Goal: Task Accomplishment & Management: Use online tool/utility

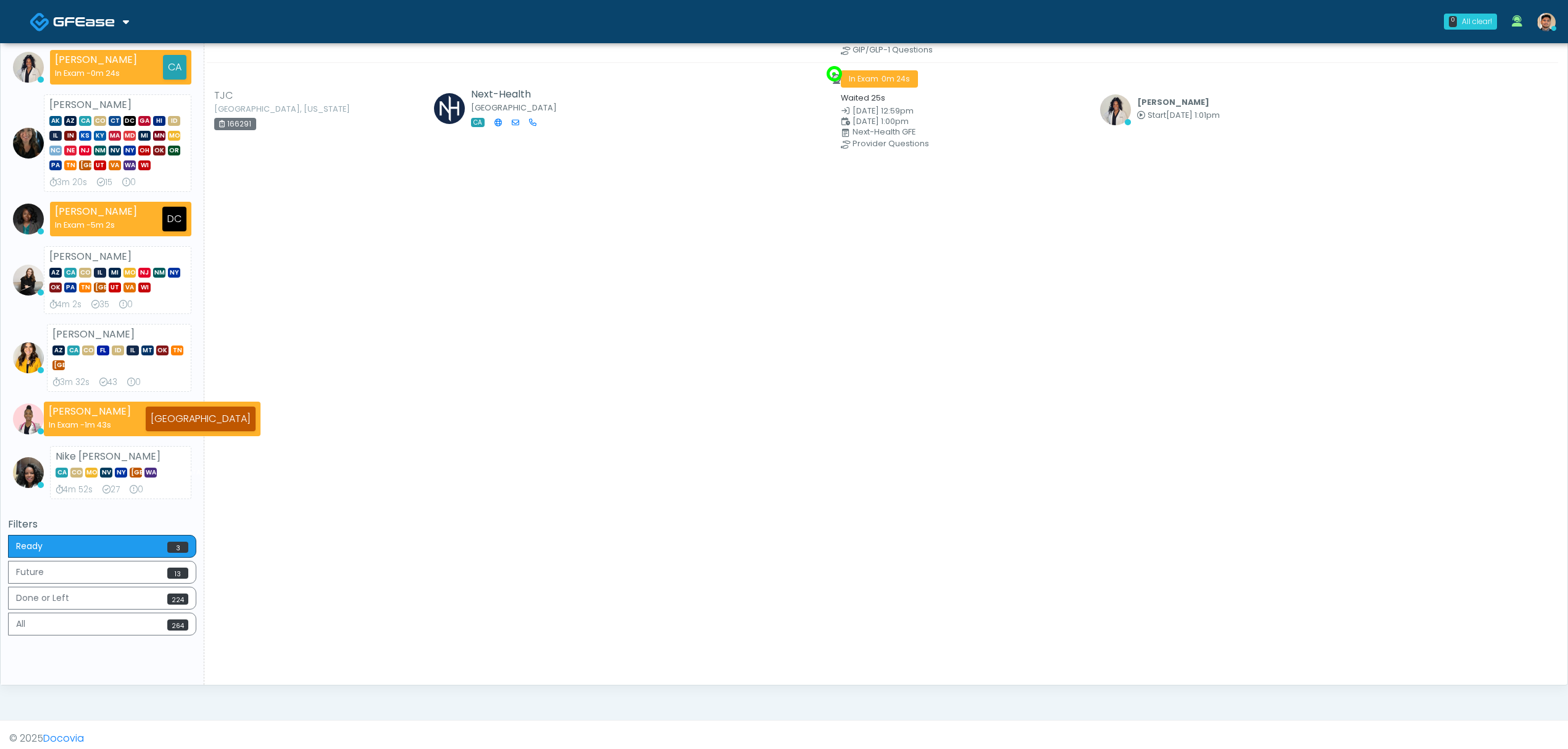
scroll to position [220, 0]
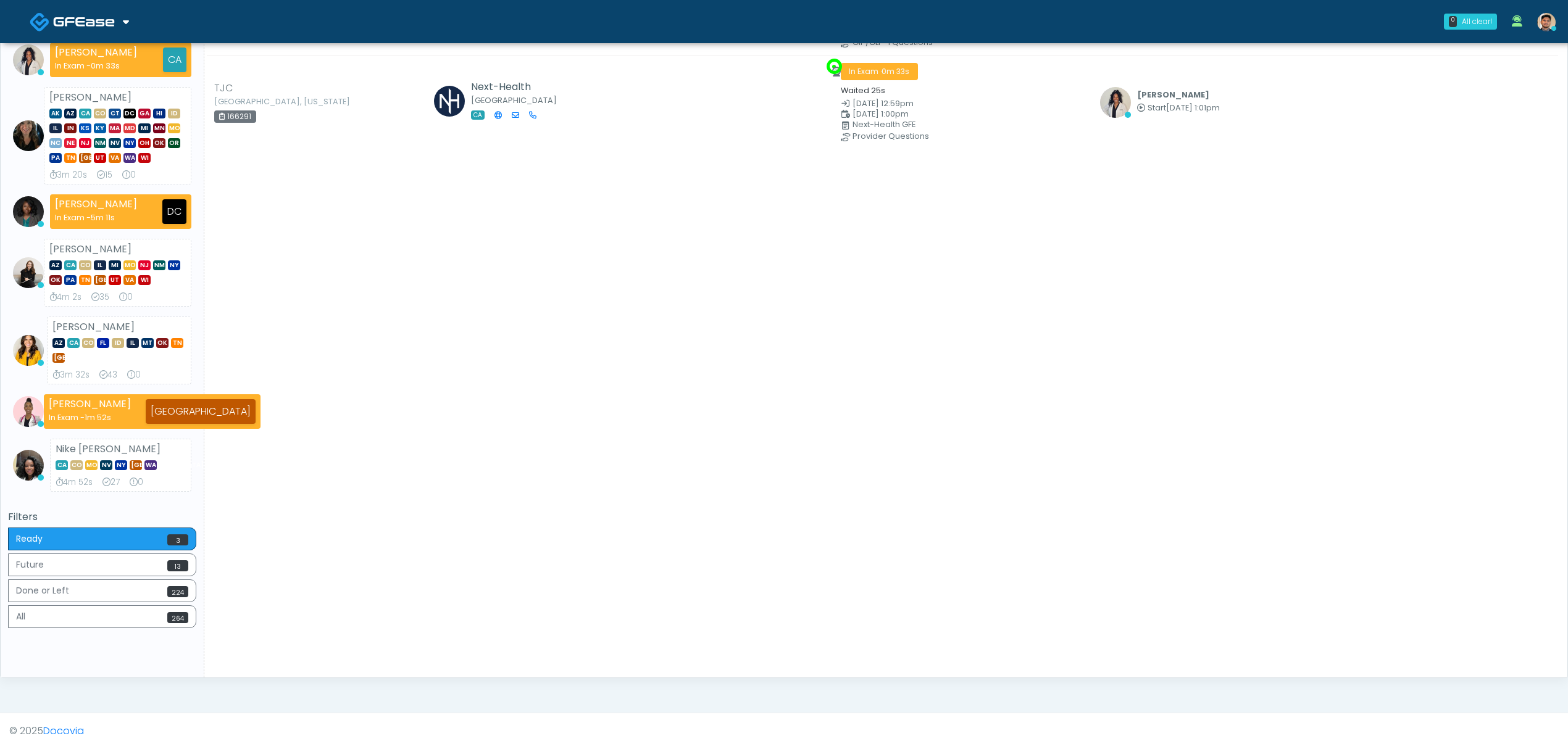
click at [238, 640] on div "Patient Details Actions" at bounding box center [881, 257] width 1354 height 840
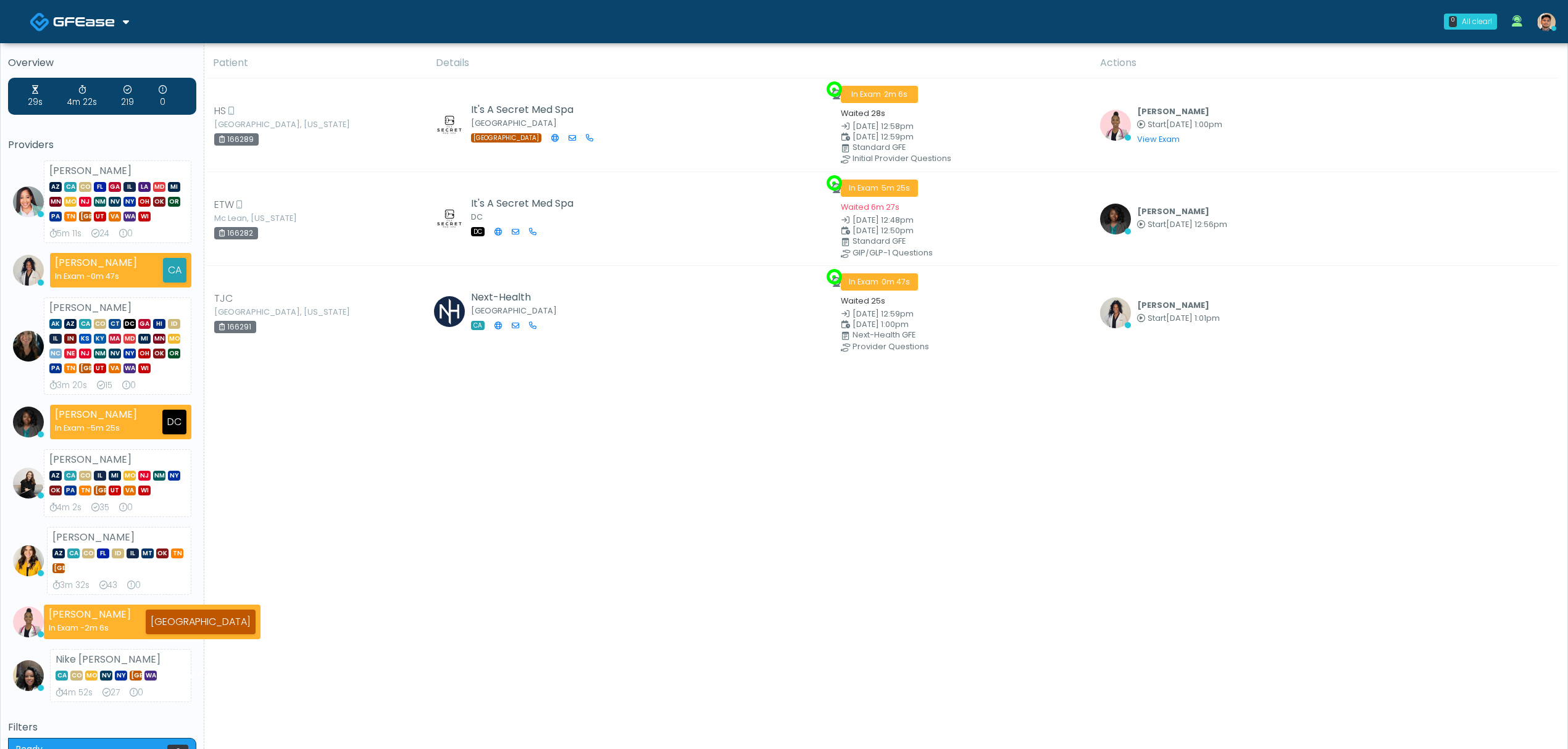
scroll to position [0, 0]
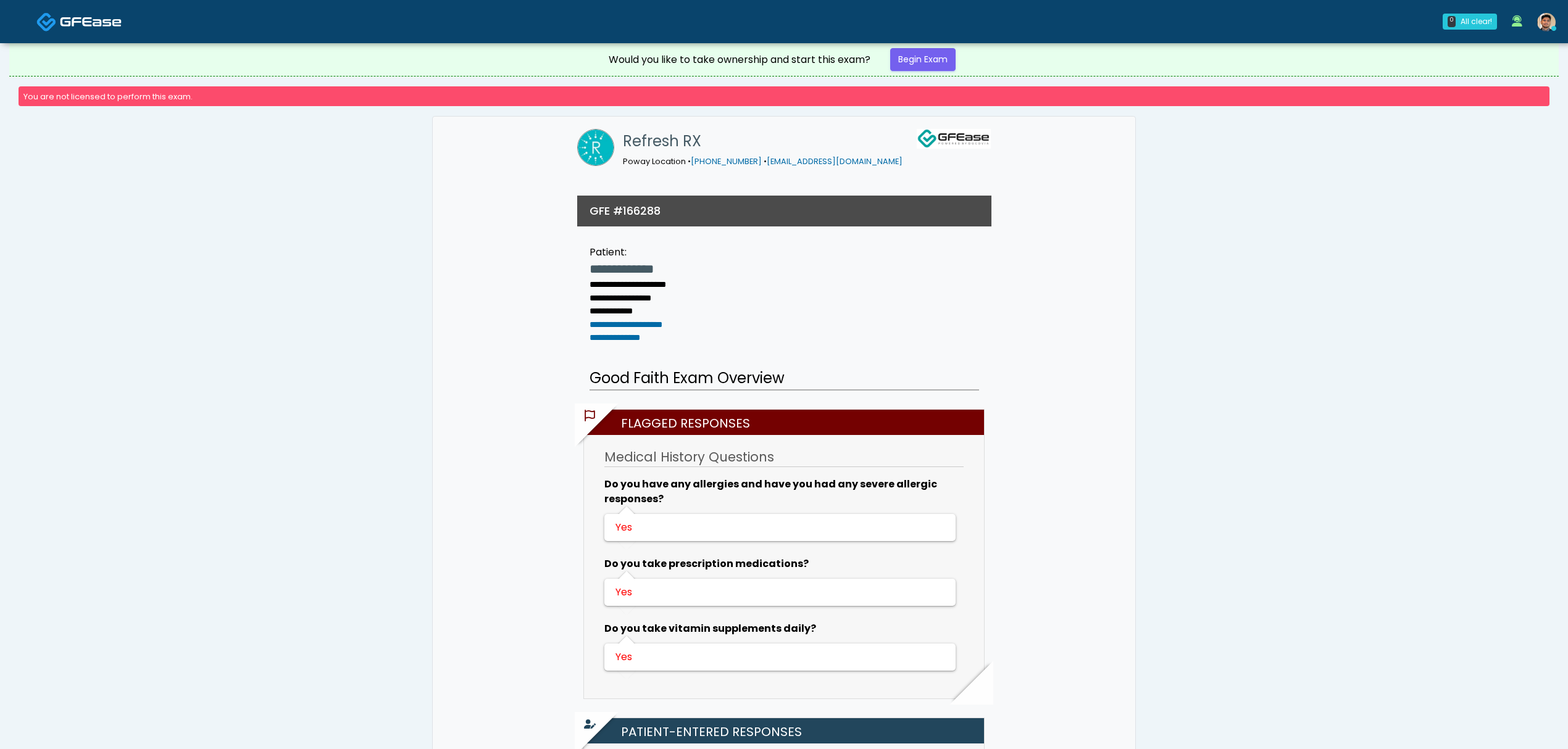
click at [1024, 154] on div "Refresh RX Poway Location • [PHONE_NUMBER] • [EMAIL_ADDRESS][DOMAIN_NAME]" at bounding box center [784, 152] width 684 height 73
